Goal: Use online tool/utility: Utilize a website feature to perform a specific function

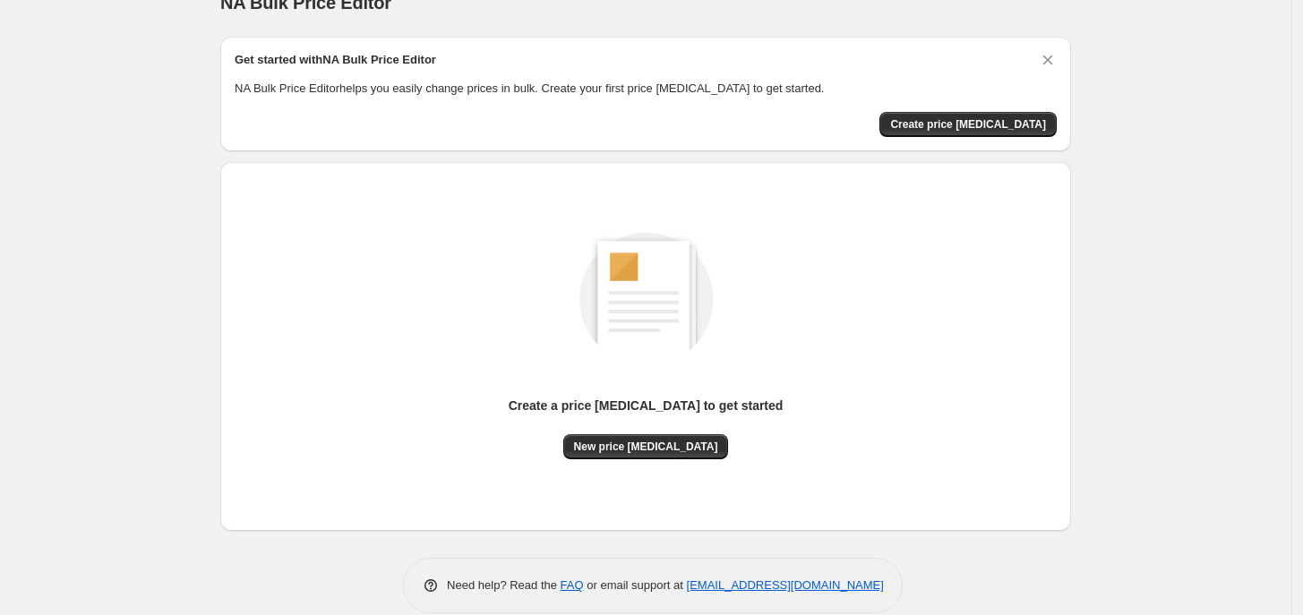
scroll to position [56, 0]
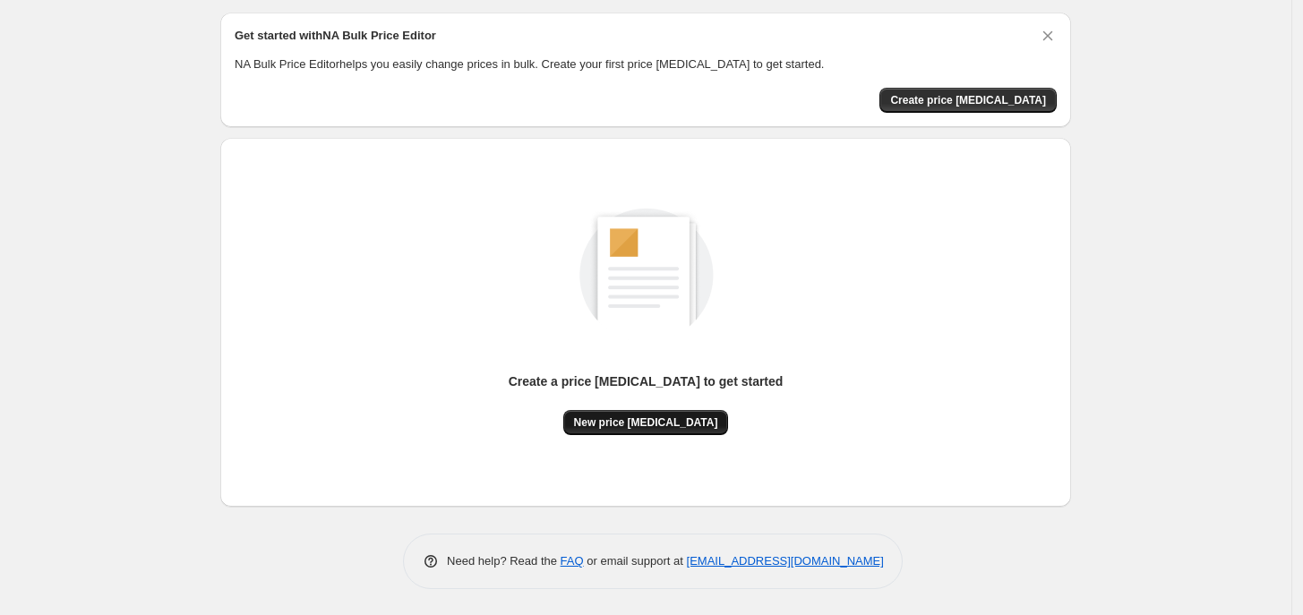
click at [664, 431] on button "New price [MEDICAL_DATA]" at bounding box center [646, 422] width 166 height 25
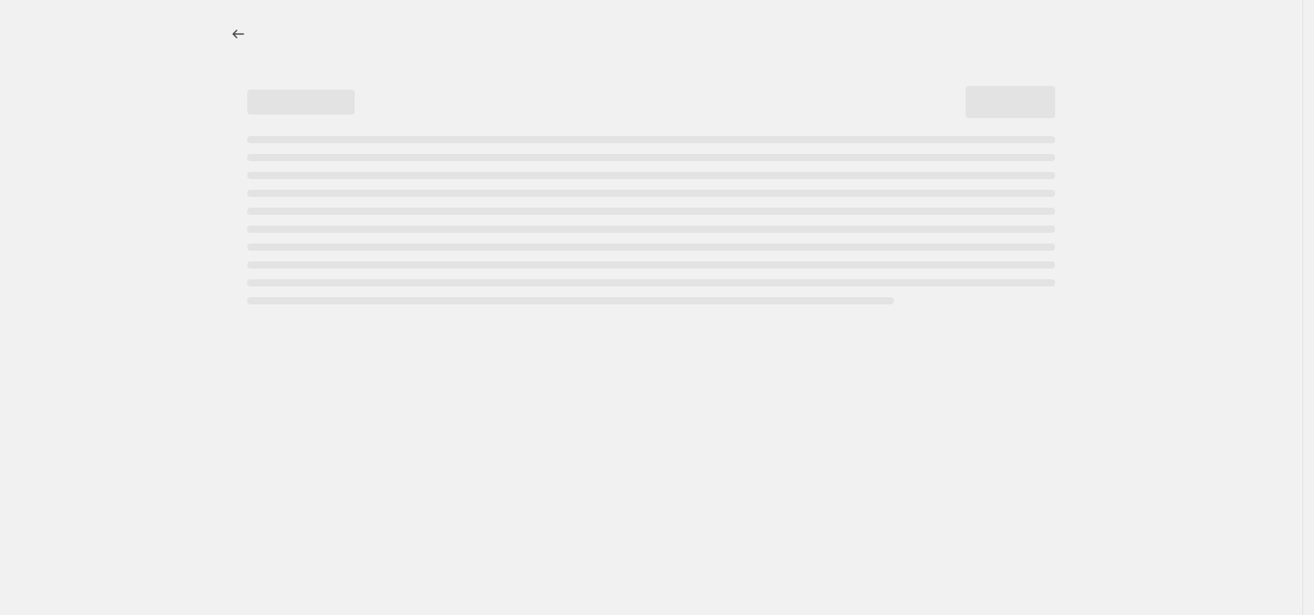
select select "percentage"
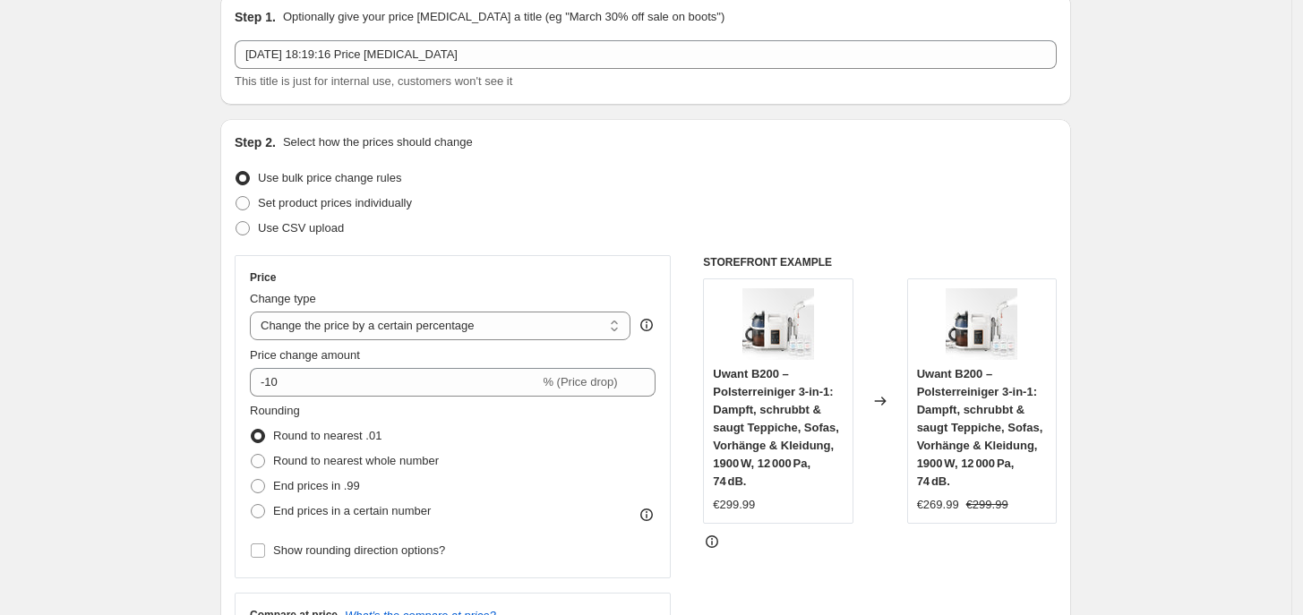
scroll to position [112, 0]
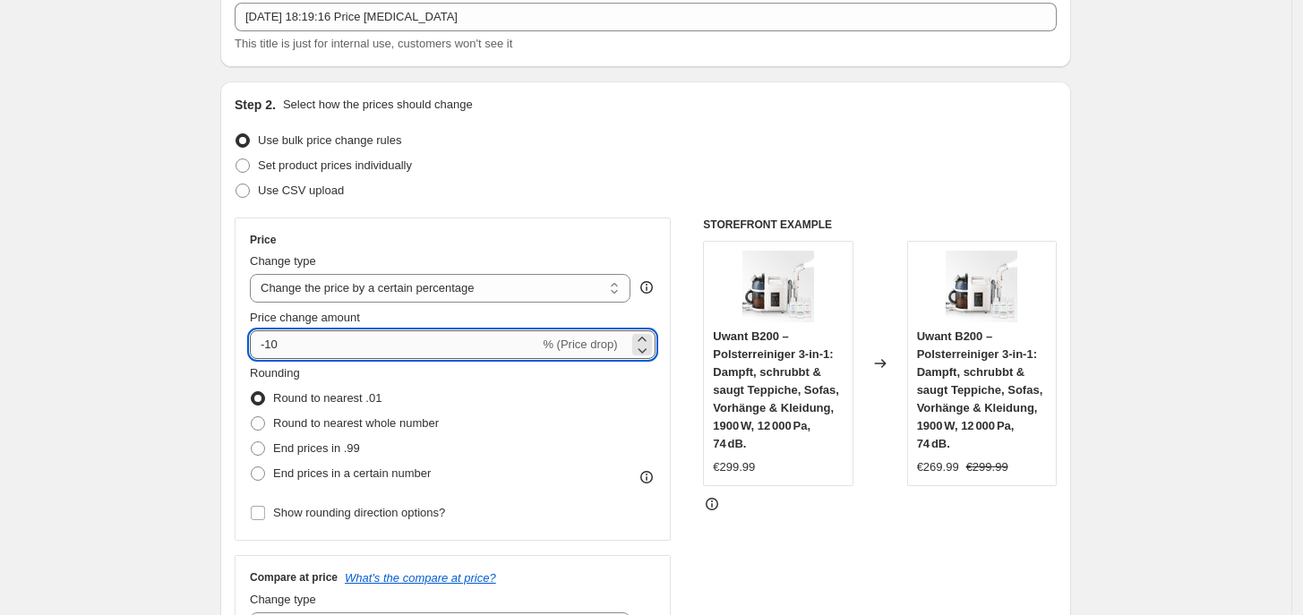
click at [372, 350] on input "-10" at bounding box center [394, 344] width 289 height 29
type input "-1"
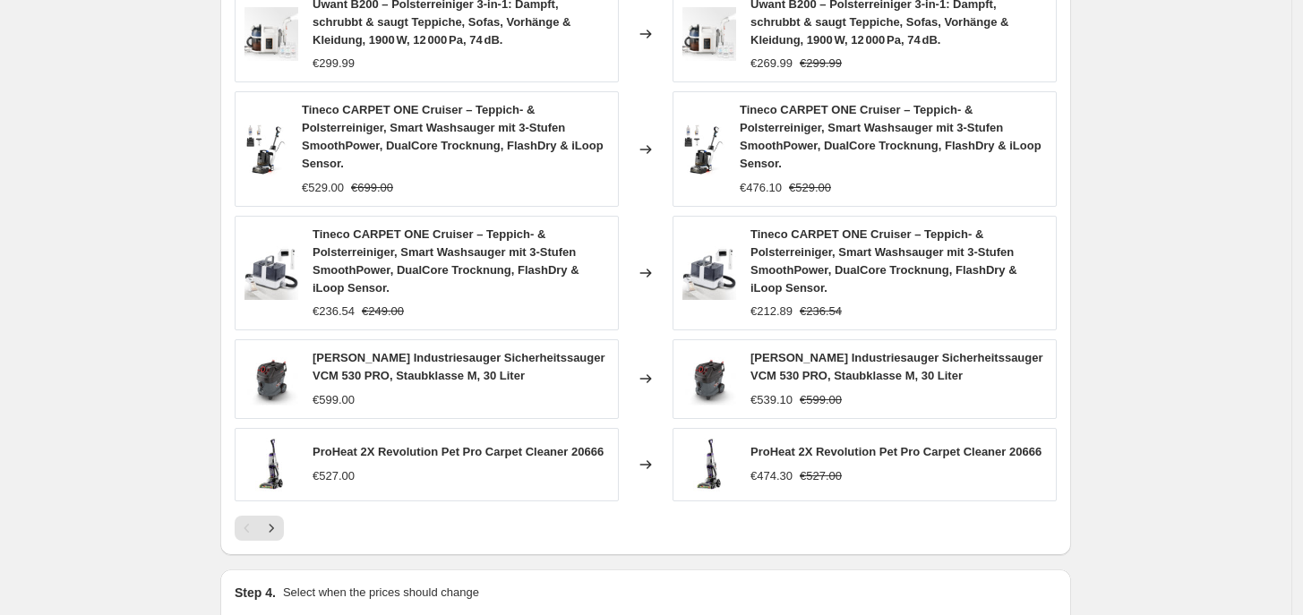
scroll to position [1291, 0]
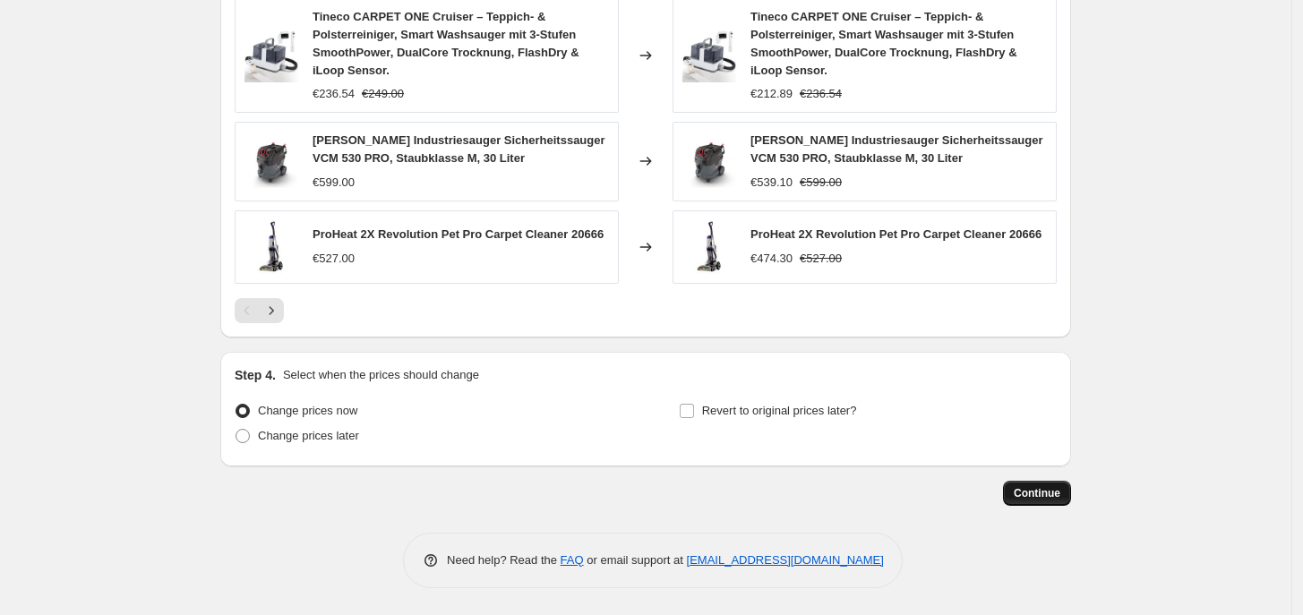
type input "-35"
click at [1034, 497] on span "Continue" at bounding box center [1037, 493] width 47 height 14
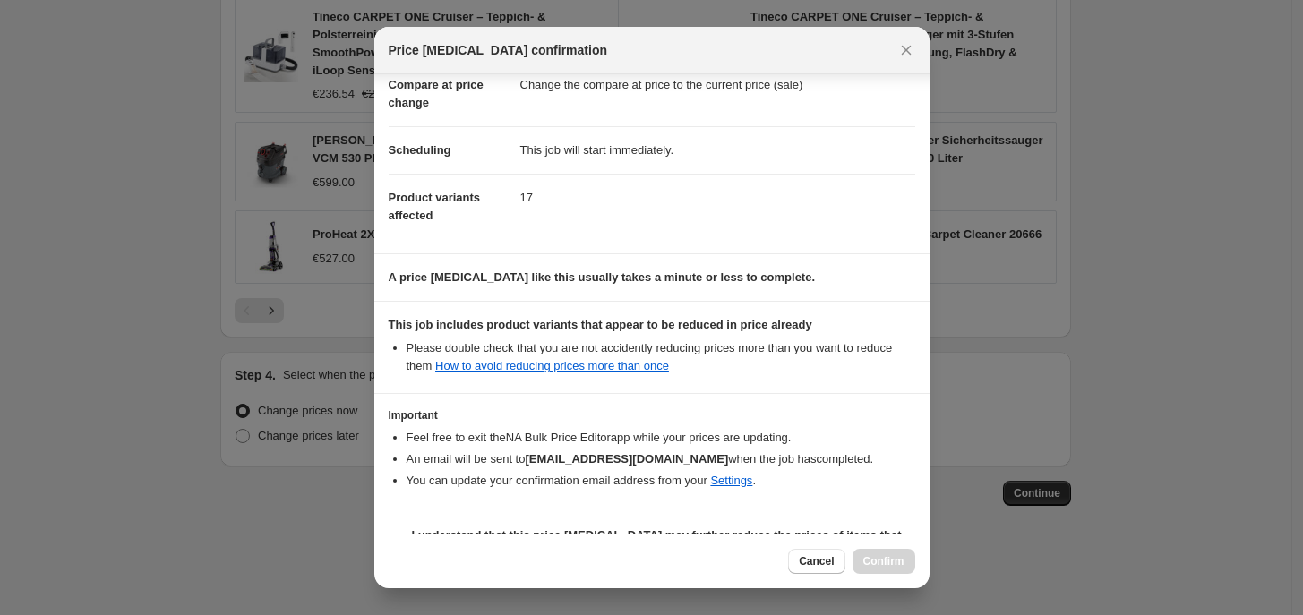
scroll to position [140, 0]
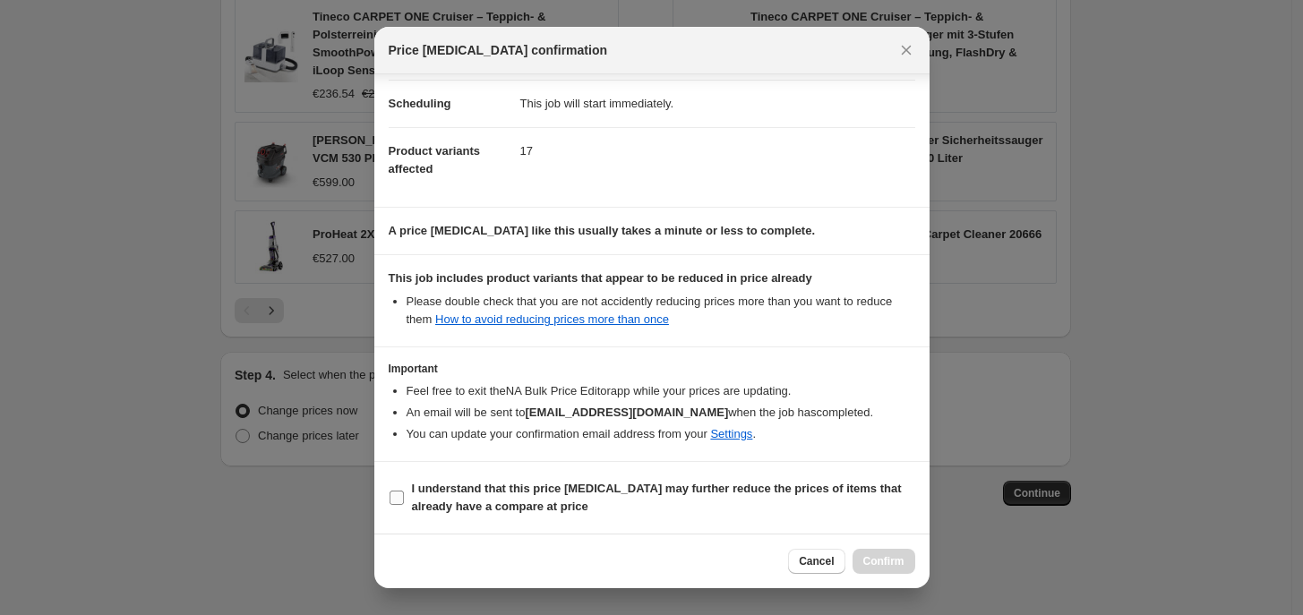
drag, startPoint x: 454, startPoint y: 501, endPoint x: 574, endPoint y: 518, distance: 121.1
click at [454, 502] on b "I understand that this price change job may further reduce the prices of items …" at bounding box center [657, 497] width 490 height 31
click at [404, 502] on input "I understand that this price change job may further reduce the prices of items …" at bounding box center [397, 498] width 14 height 14
checkbox input "true"
click at [883, 573] on button "Confirm" at bounding box center [883, 561] width 63 height 25
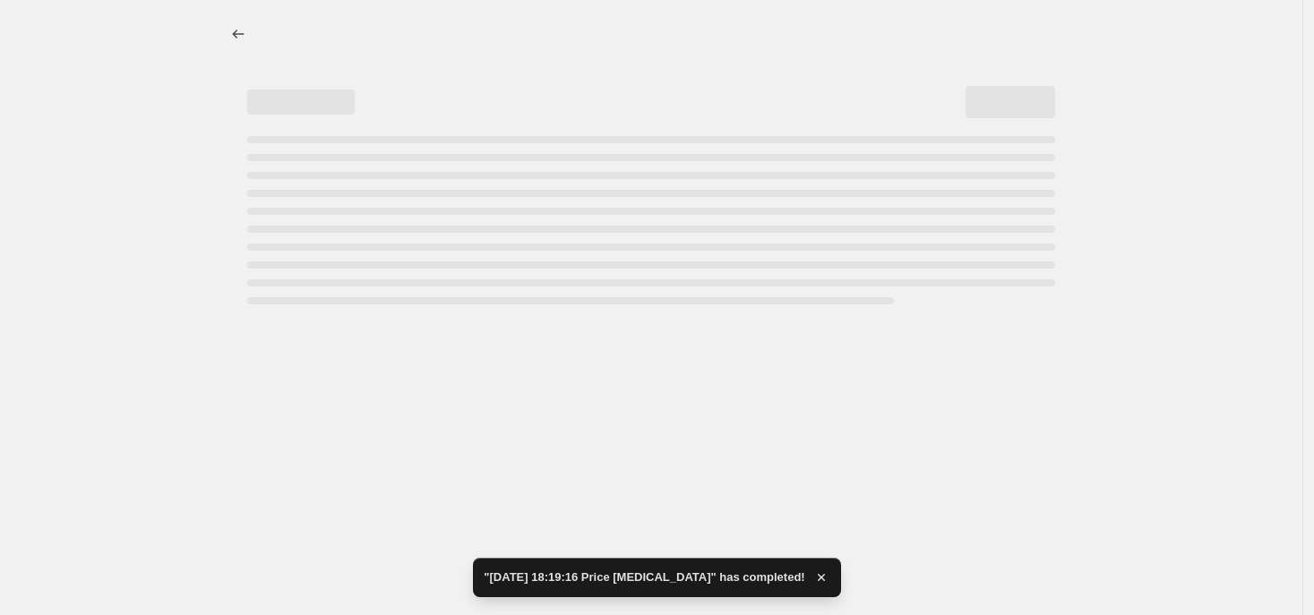
select select "percentage"
